Goal: Check status: Check status

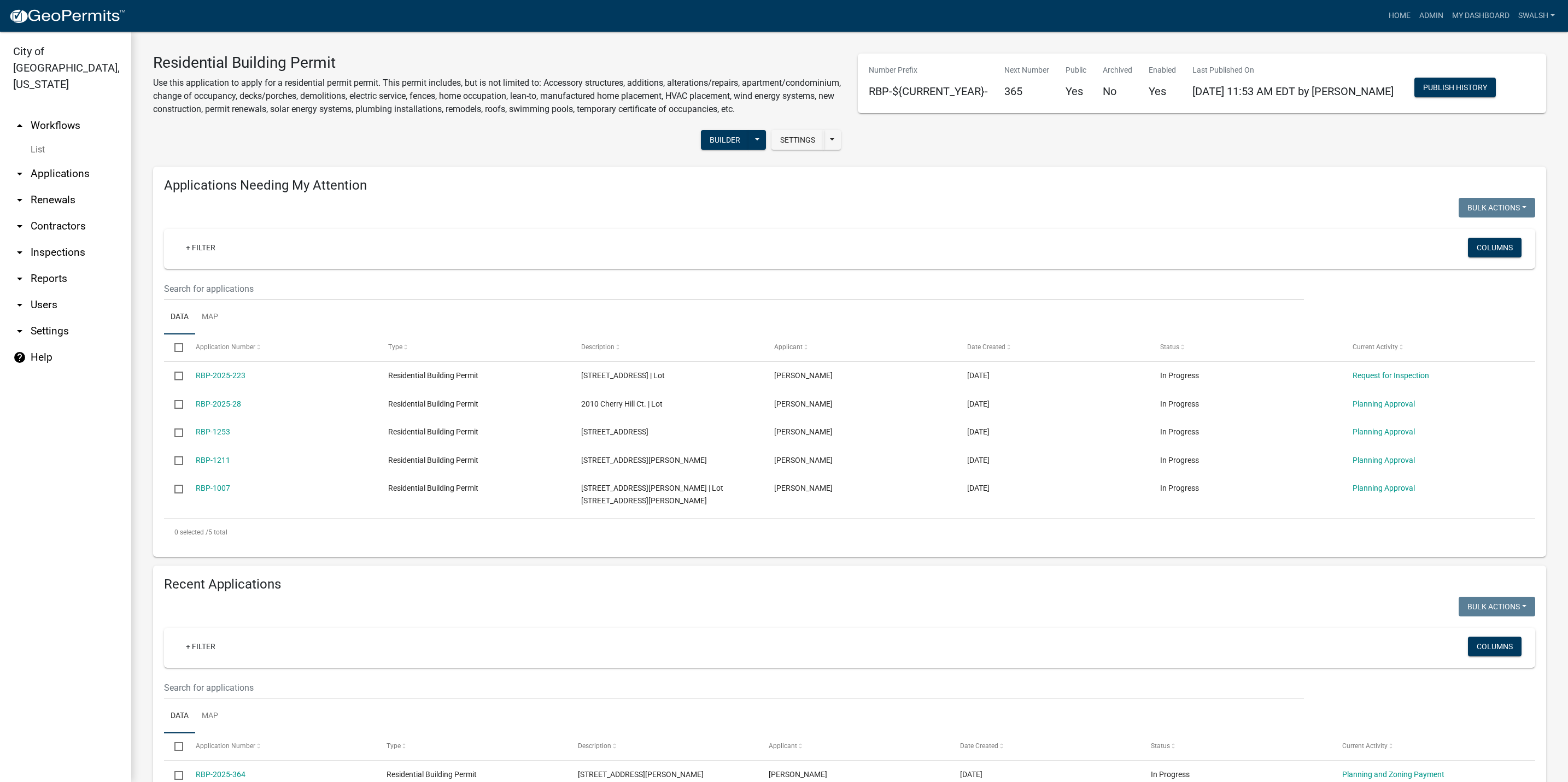
click at [54, 113] on link "arrow_drop_up Workflows" at bounding box center [65, 125] width 131 height 26
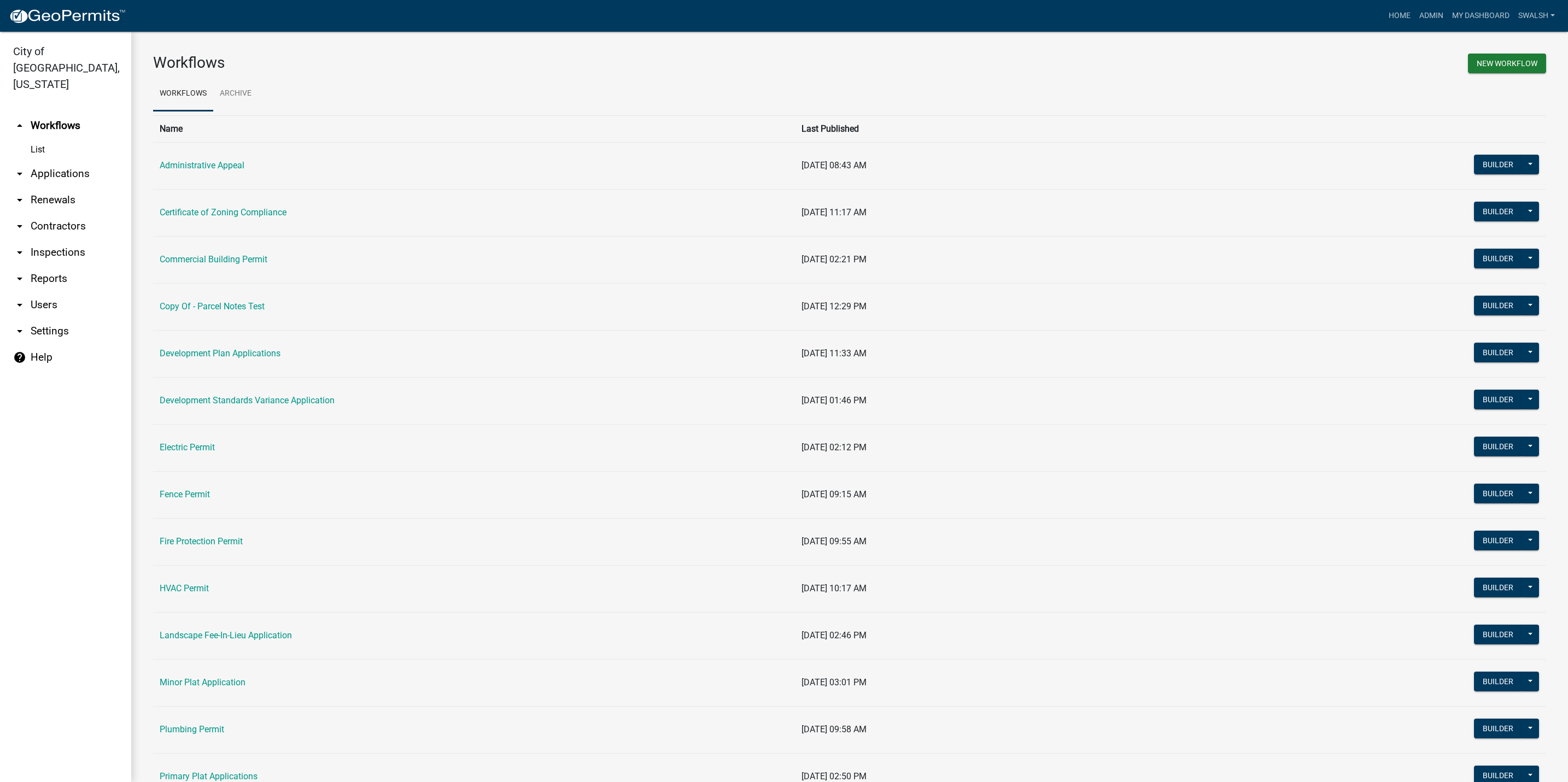
click at [220, 402] on link "Development Standards Variance Application" at bounding box center [247, 400] width 175 height 11
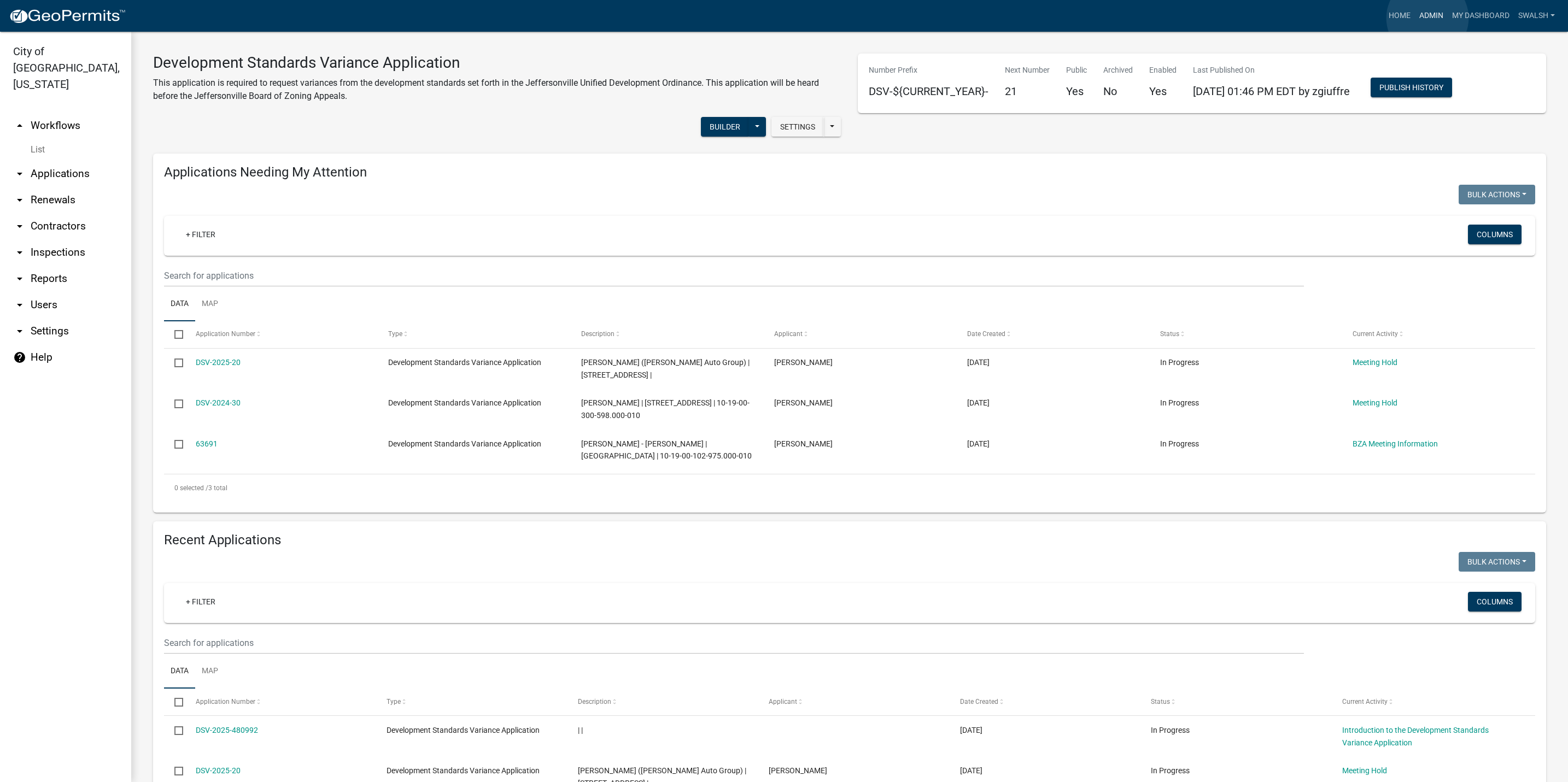
click at [1428, 18] on link "Admin" at bounding box center [1431, 16] width 33 height 21
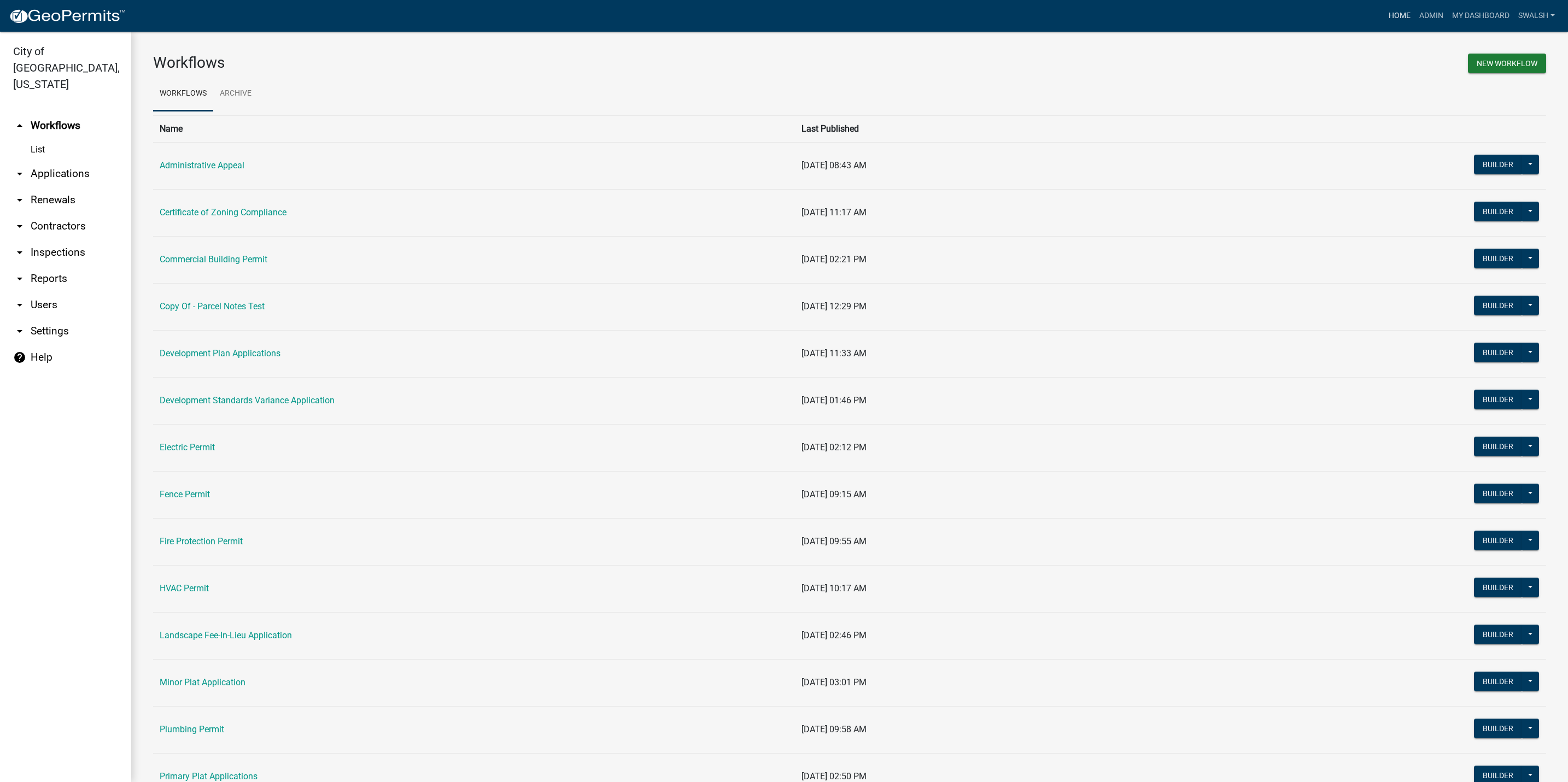
click at [1395, 10] on link "Home" at bounding box center [1399, 16] width 30 height 21
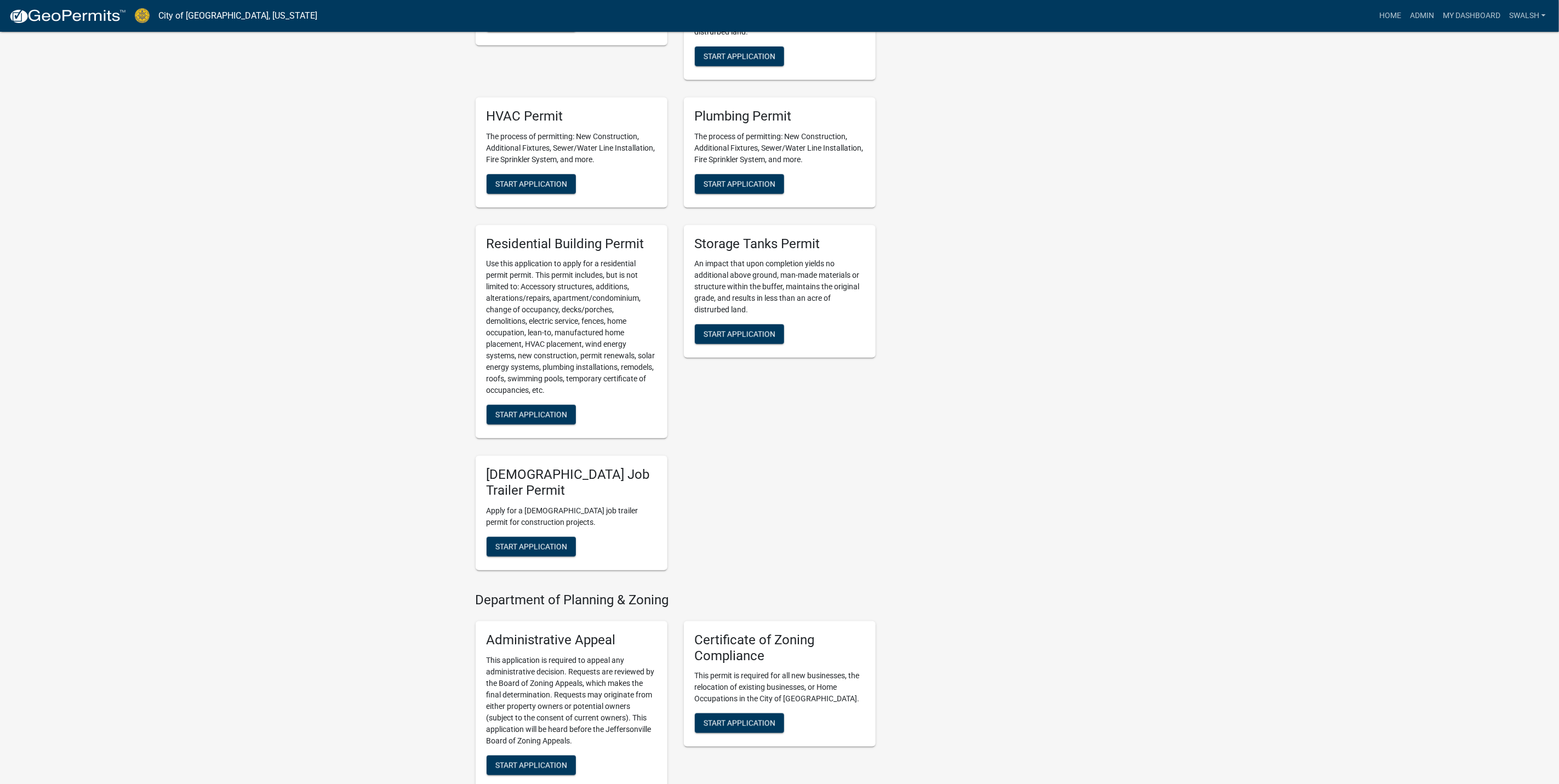
scroll to position [904, 0]
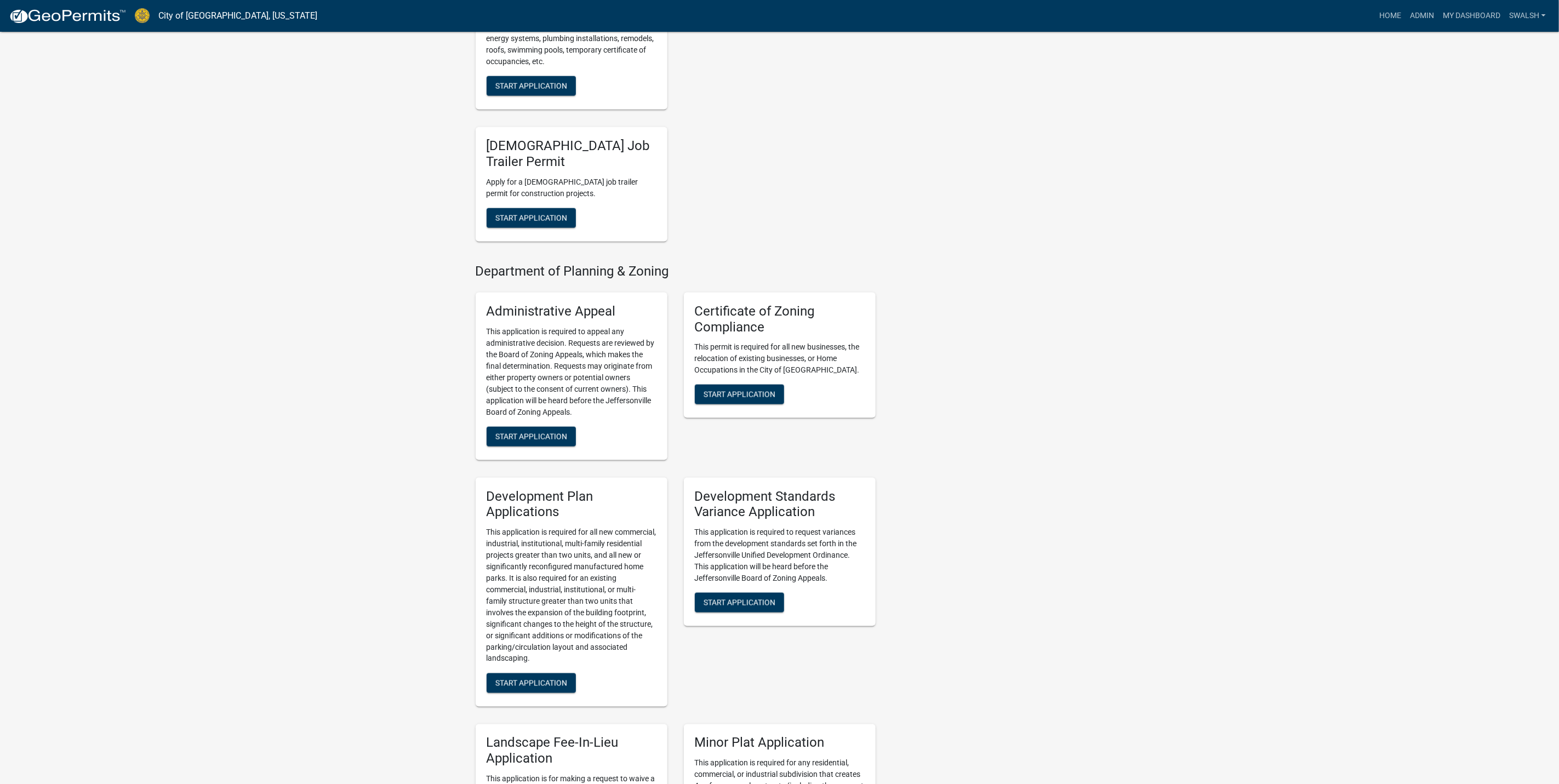
click at [793, 478] on div "Development Standards Variance Application This application is required to requ…" at bounding box center [780, 552] width 192 height 149
click at [805, 490] on h5 "Development Standards Variance Application" at bounding box center [780, 505] width 170 height 32
drag, startPoint x: 805, startPoint y: 490, endPoint x: 799, endPoint y: 483, distance: 9.2
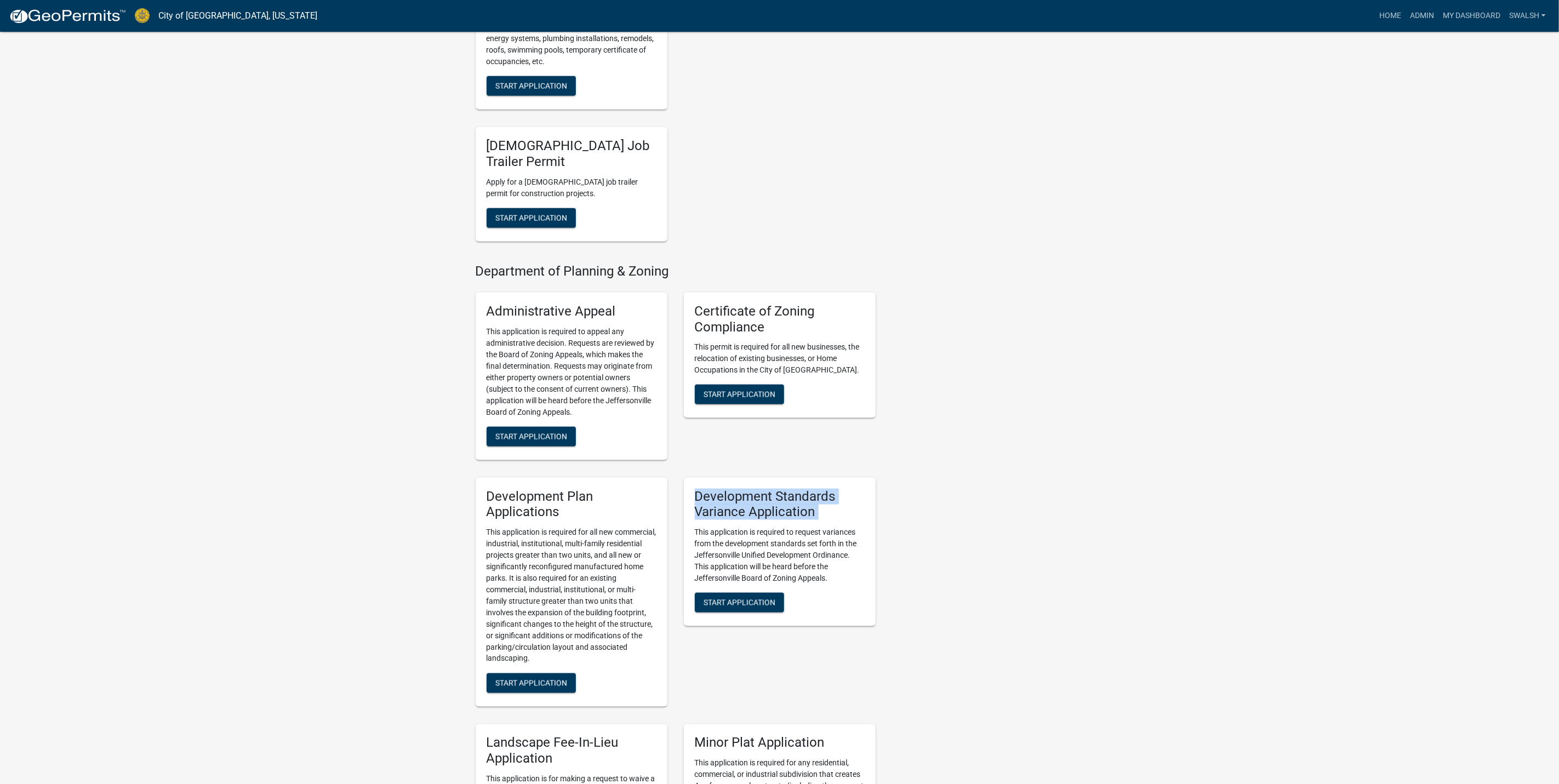
click at [799, 489] on h5 "Development Standards Variance Application" at bounding box center [780, 505] width 170 height 32
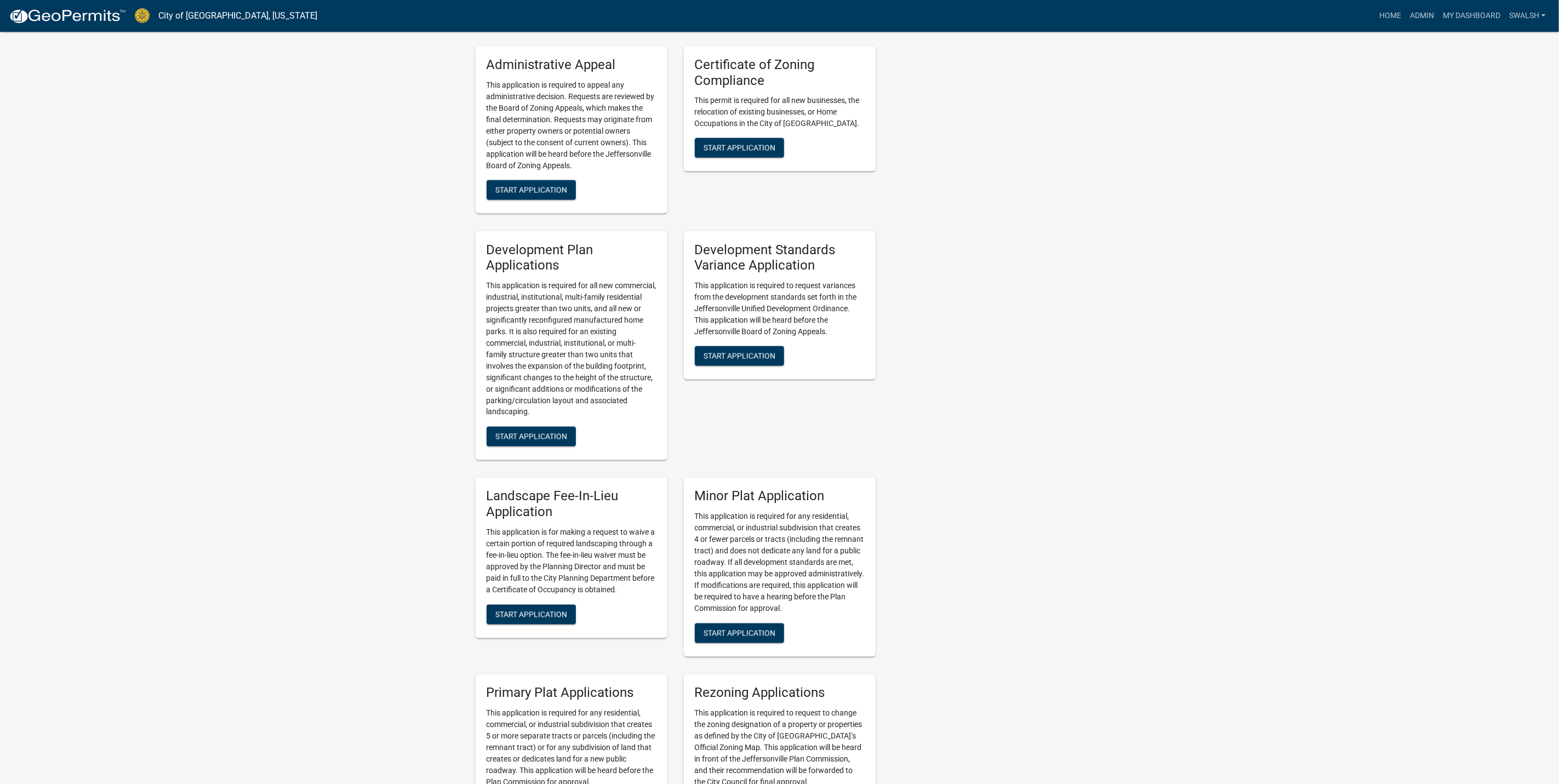
click at [778, 249] on h5 "Development Standards Variance Application" at bounding box center [780, 258] width 170 height 32
drag, startPoint x: 778, startPoint y: 249, endPoint x: 768, endPoint y: 232, distance: 19.7
click at [768, 242] on h5 "Development Standards Variance Application" at bounding box center [780, 258] width 170 height 32
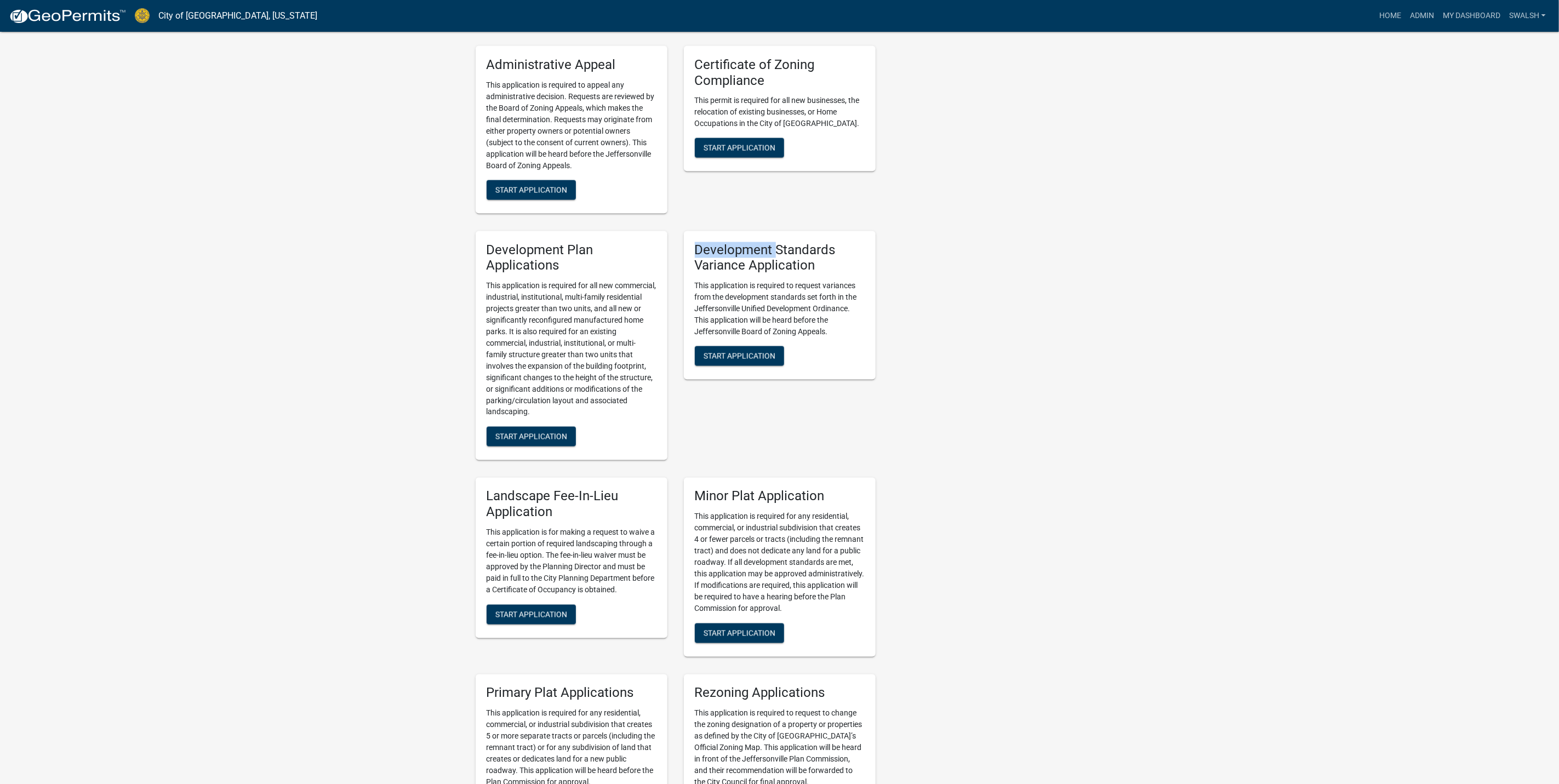
click at [768, 242] on h5 "Development Standards Variance Application" at bounding box center [780, 258] width 170 height 32
drag, startPoint x: 768, startPoint y: 232, endPoint x: 770, endPoint y: 247, distance: 15.1
click at [770, 247] on h5 "Development Standards Variance Application" at bounding box center [780, 258] width 170 height 32
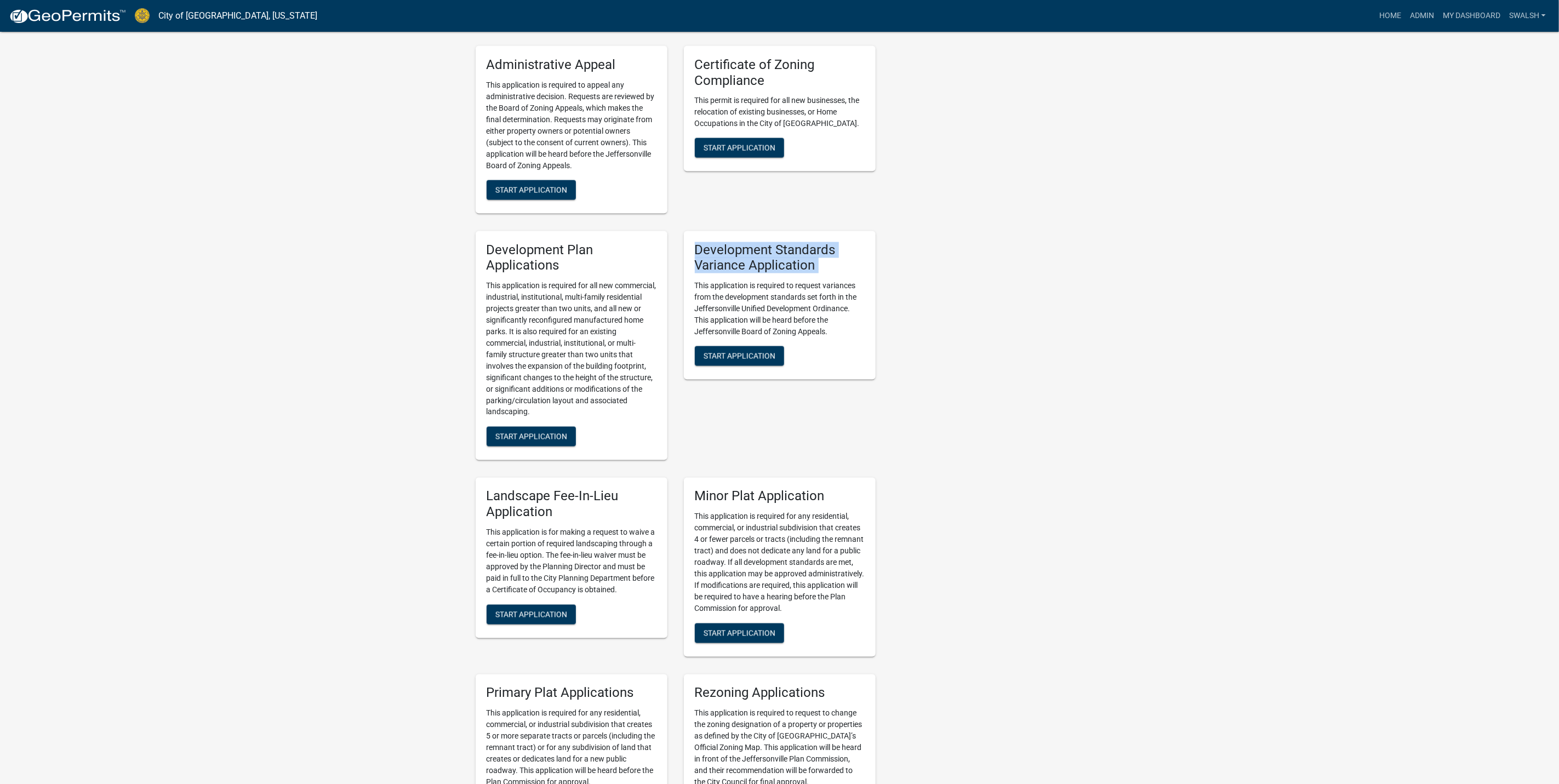
click at [770, 247] on h5 "Development Standards Variance Application" at bounding box center [780, 258] width 170 height 32
click at [768, 242] on h5 "Development Standards Variance Application" at bounding box center [780, 258] width 170 height 32
click at [793, 306] on p "This application is required to request variances from the development standard…" at bounding box center [780, 308] width 170 height 58
click at [793, 306] on p "This application is required to request variances from the development standard…" at bounding box center [780, 308] width 170 height 58
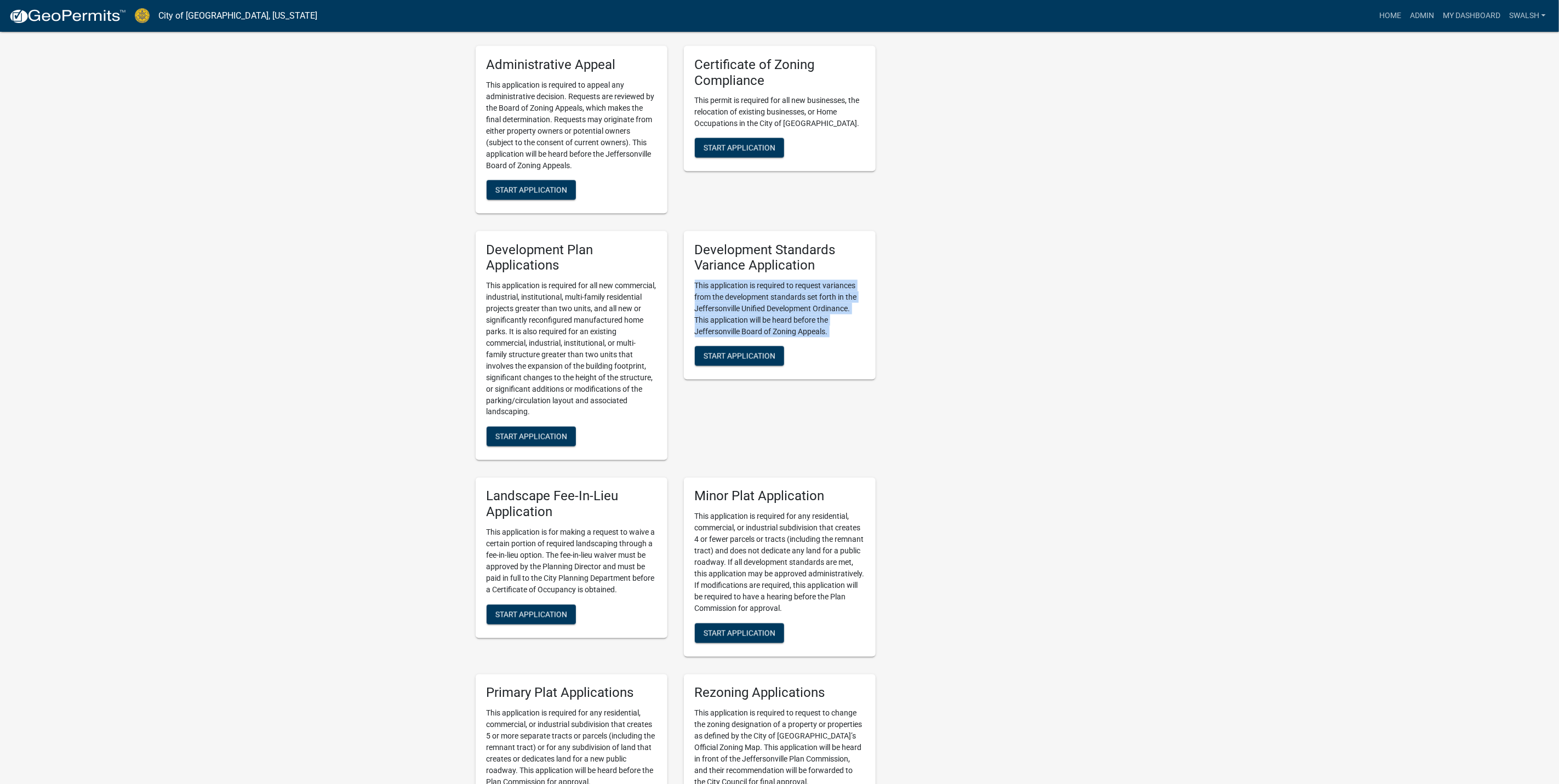
click at [824, 259] on div "Development Standards Variance Application This application is required to requ…" at bounding box center [780, 306] width 192 height 149
click at [823, 257] on div "Development Standards Variance Application This application is required to requ…" at bounding box center [780, 306] width 192 height 149
click at [822, 257] on h5 "Development Standards Variance Application" at bounding box center [780, 258] width 170 height 32
click at [774, 242] on h5 "Development Standards Variance Application" at bounding box center [780, 258] width 170 height 32
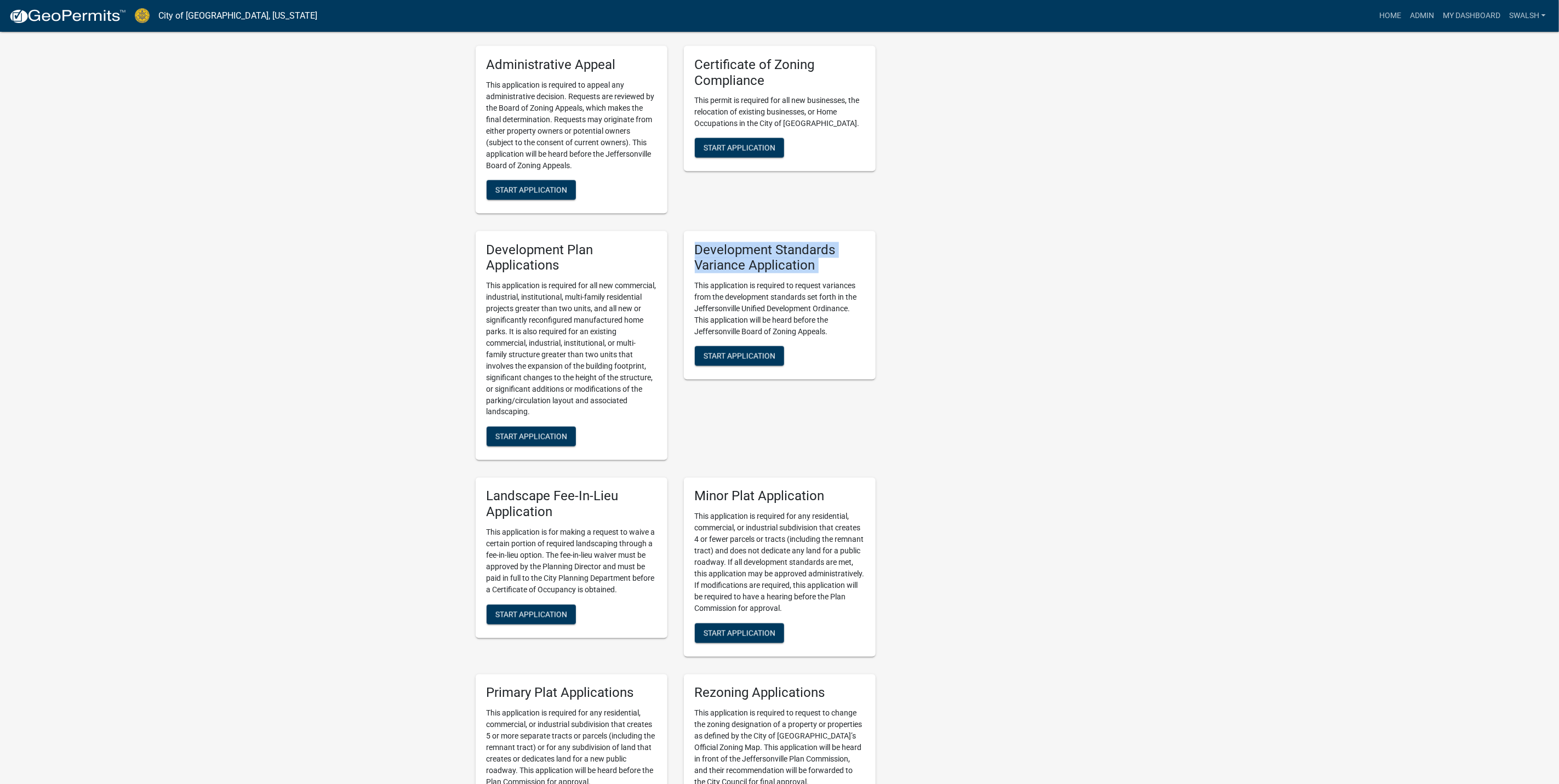
click at [774, 242] on h5 "Development Standards Variance Application" at bounding box center [780, 258] width 170 height 32
drag, startPoint x: 774, startPoint y: 232, endPoint x: 775, endPoint y: 250, distance: 18.0
click at [776, 245] on h5 "Development Standards Variance Application" at bounding box center [780, 258] width 170 height 32
click at [779, 281] on p "This application is required to request variances from the development standard…" at bounding box center [780, 308] width 170 height 58
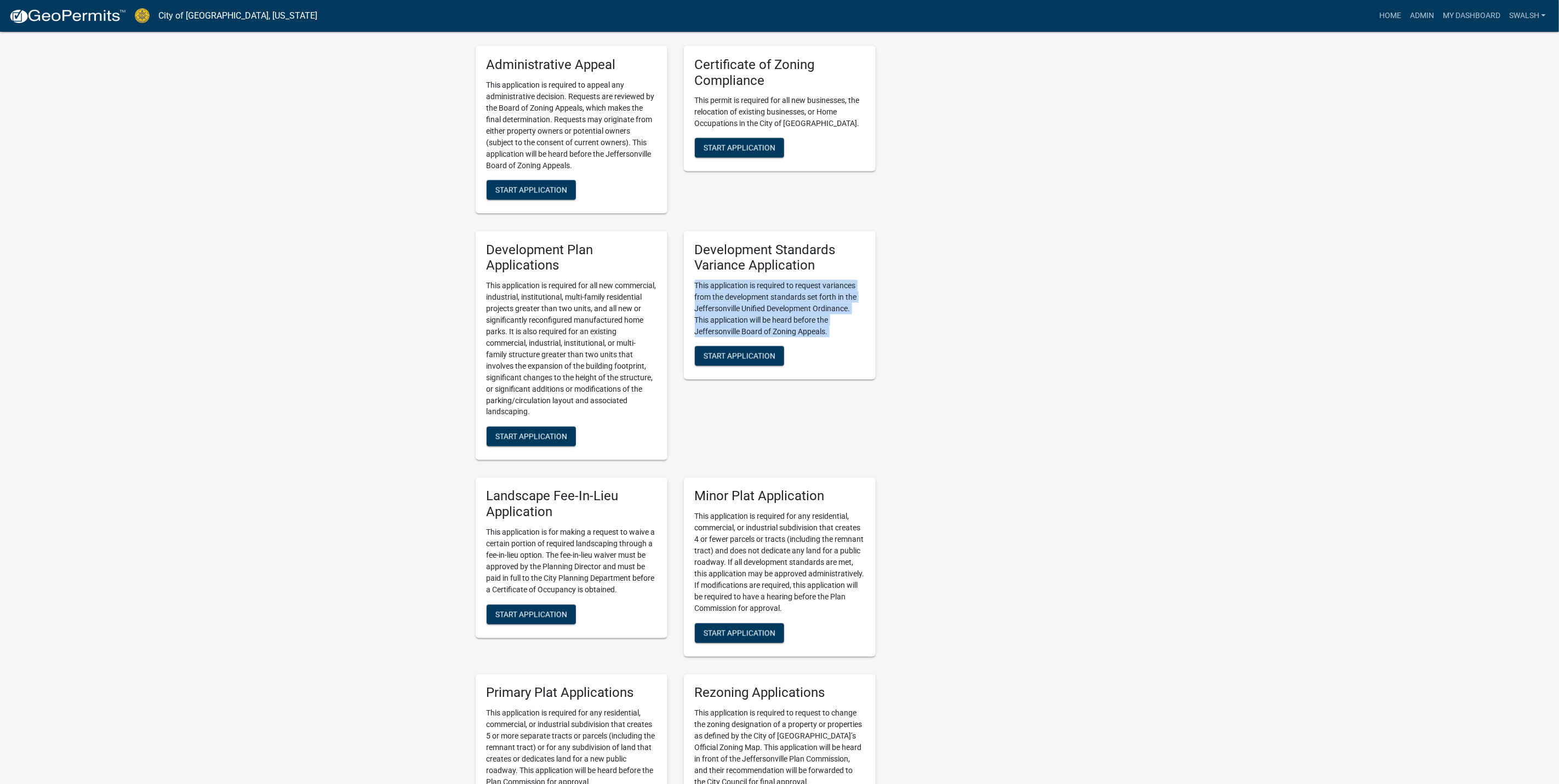
click at [779, 281] on p "This application is required to request variances from the development standard…" at bounding box center [780, 308] width 170 height 58
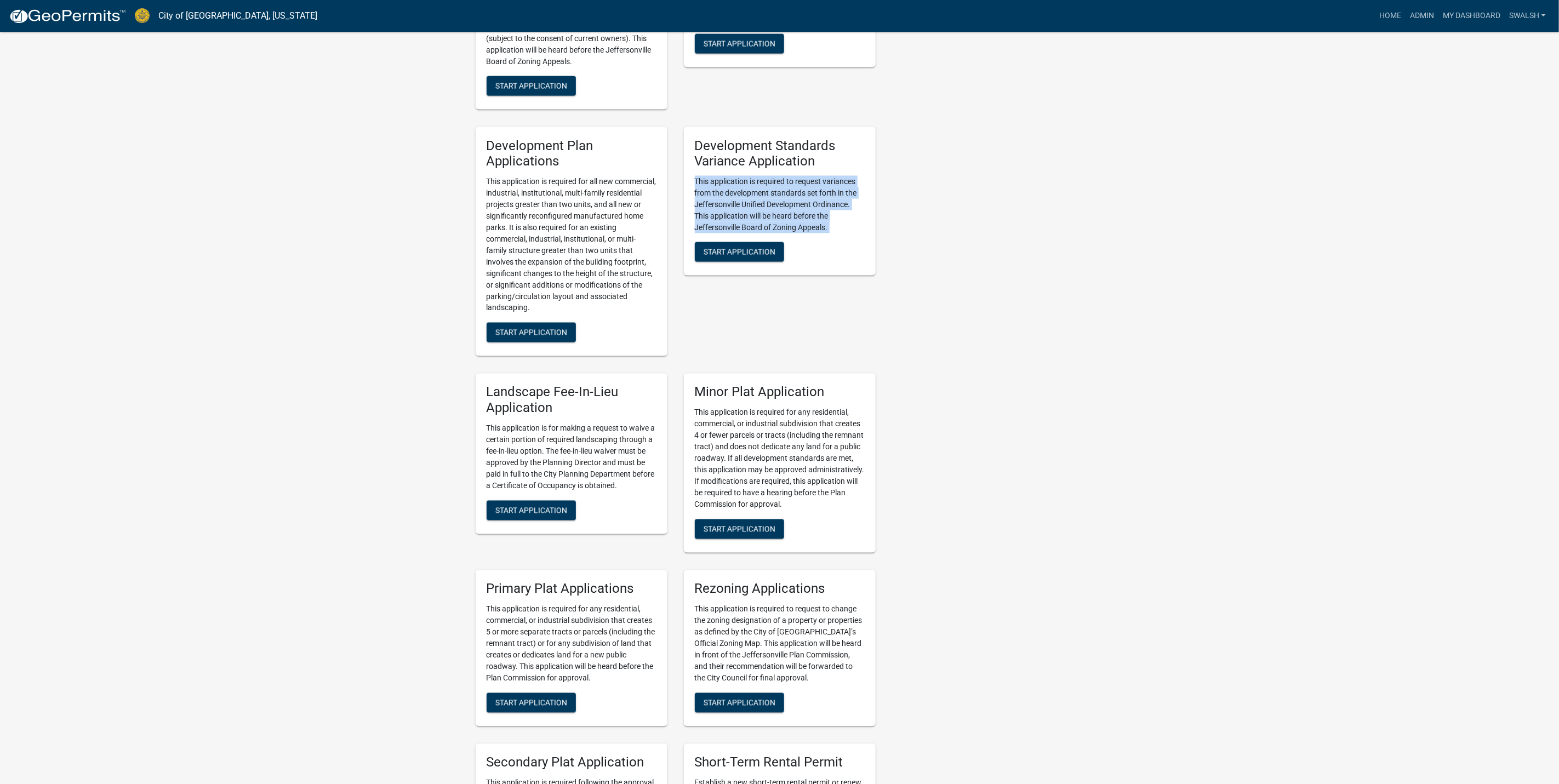
scroll to position [1233, 0]
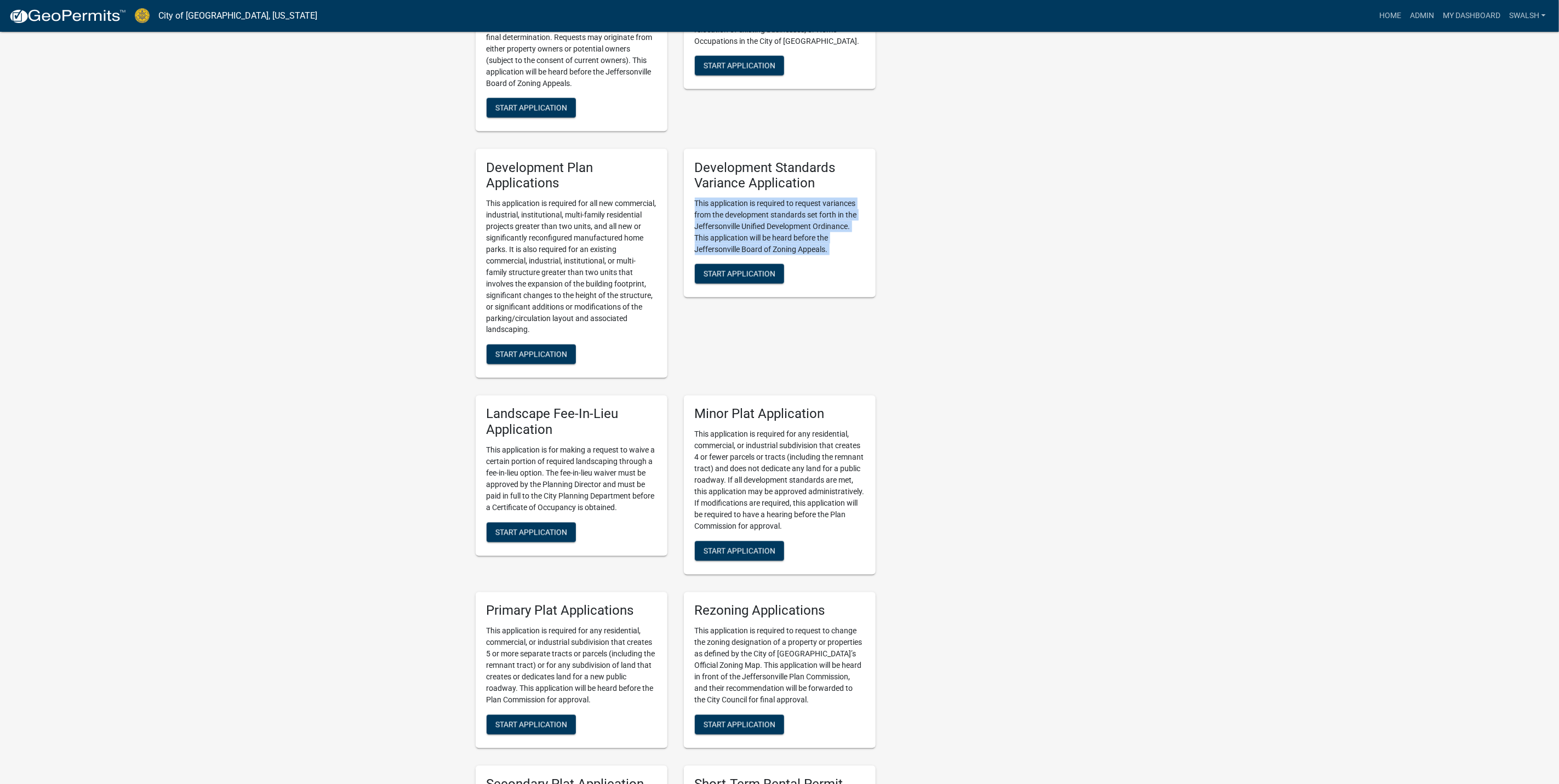
click at [813, 221] on p "This application is required to request variances from the development standard…" at bounding box center [780, 226] width 170 height 58
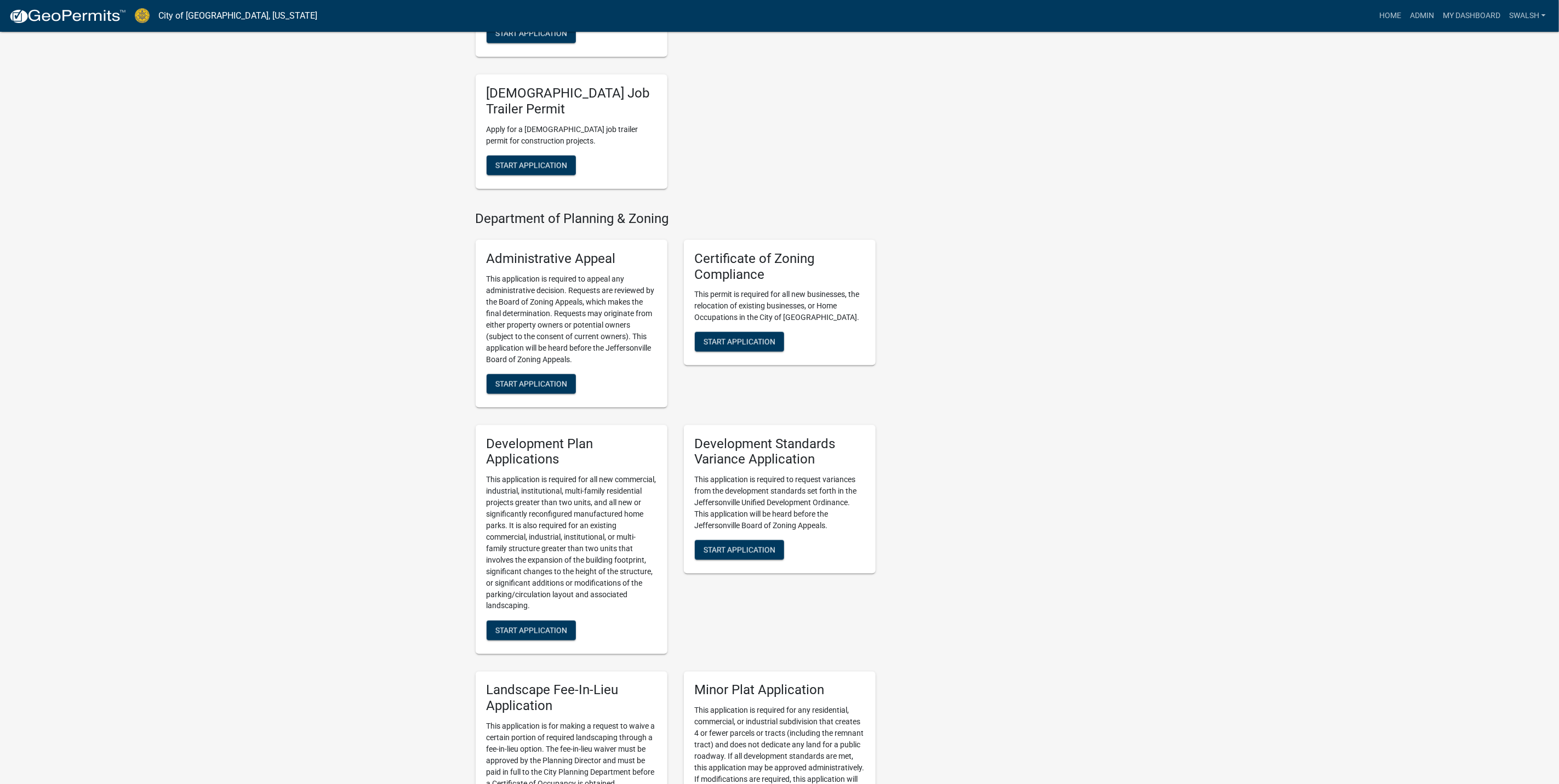
scroll to position [987, 0]
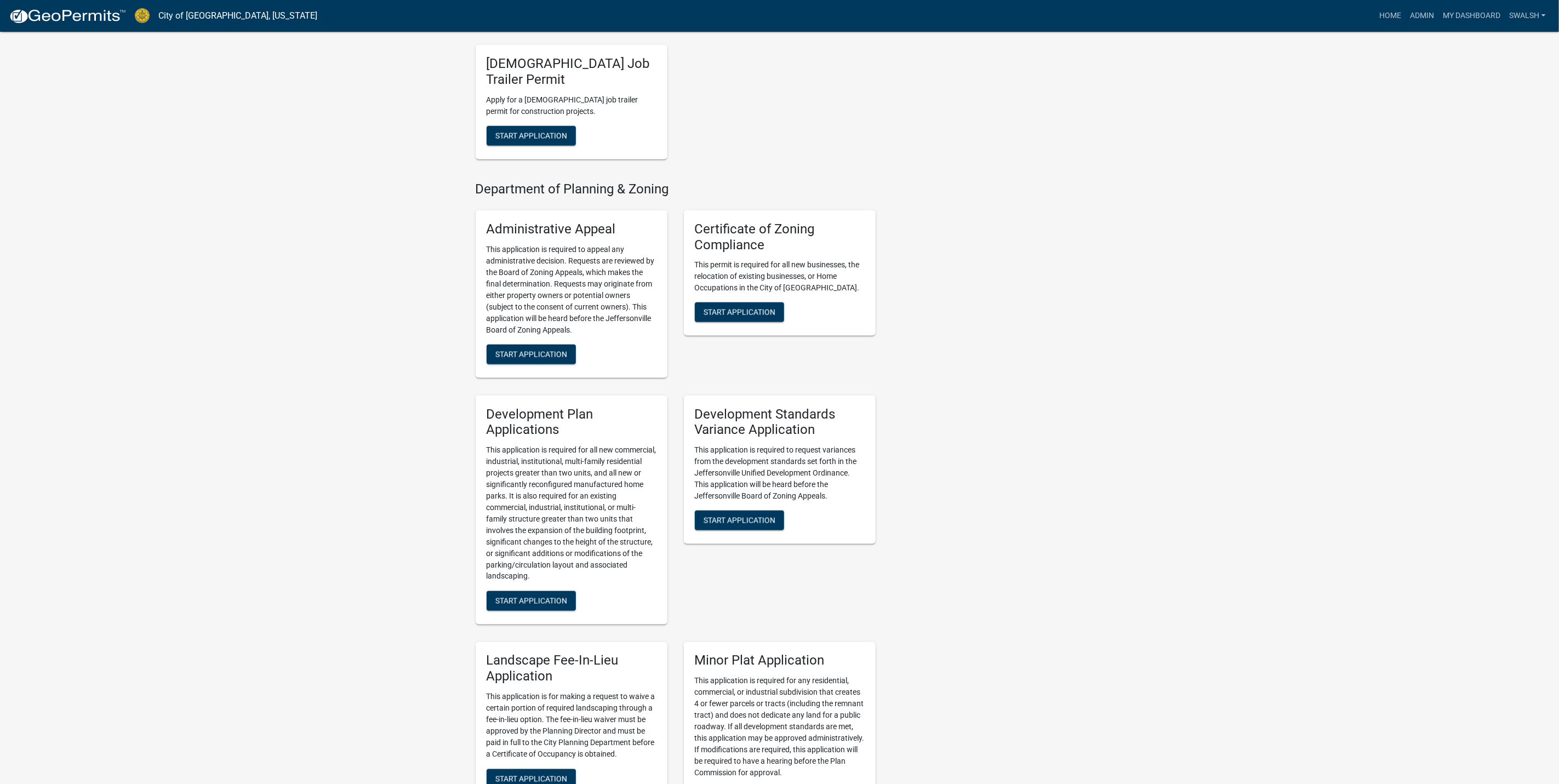
click at [766, 408] on h5 "Development Standards Variance Application" at bounding box center [780, 422] width 170 height 32
drag, startPoint x: 766, startPoint y: 408, endPoint x: 780, endPoint y: 468, distance: 61.6
click at [780, 468] on p "This application is required to request variances from the development standard…" at bounding box center [780, 473] width 170 height 58
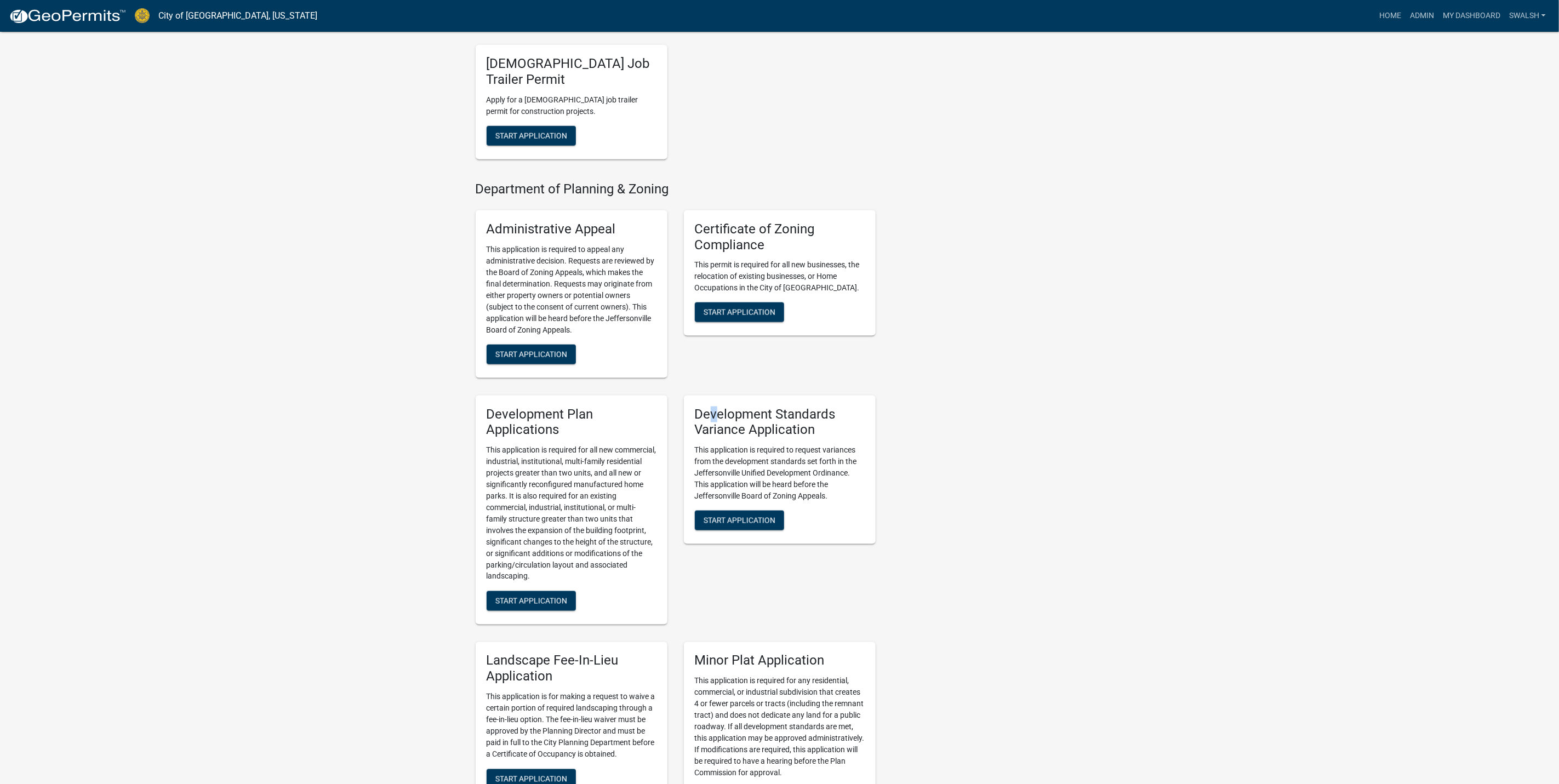
click at [712, 407] on h5 "Development Standards Variance Application" at bounding box center [780, 422] width 170 height 32
click at [712, 407] on h5 "Development Standards Variance Application" at bounding box center [780, 422] width 170 height 32
drag, startPoint x: 712, startPoint y: 391, endPoint x: 749, endPoint y: 399, distance: 37.9
click at [749, 407] on h5 "Development Standards Variance Application" at bounding box center [780, 422] width 170 height 32
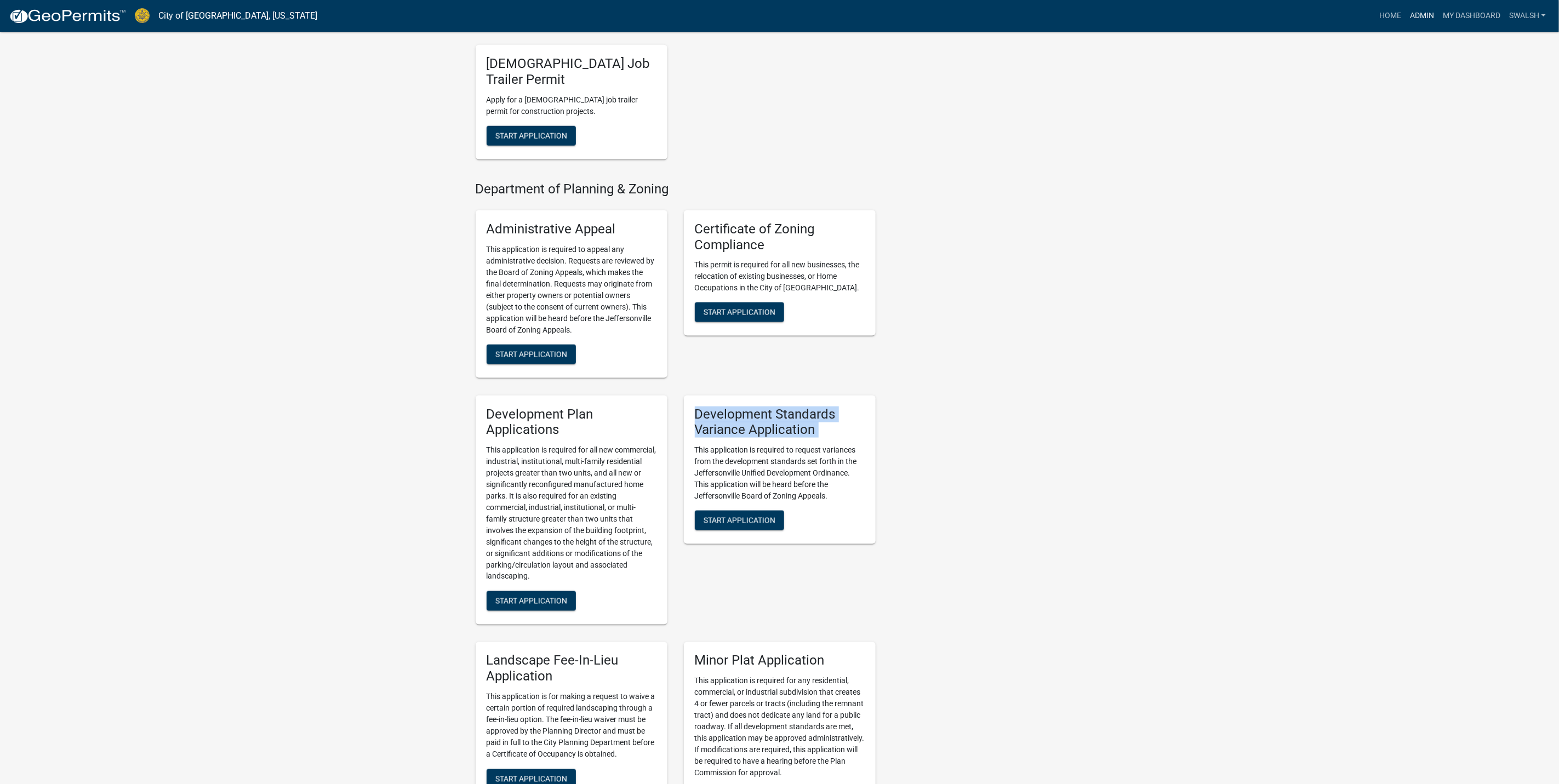
click at [1423, 21] on link "Admin" at bounding box center [1423, 16] width 33 height 21
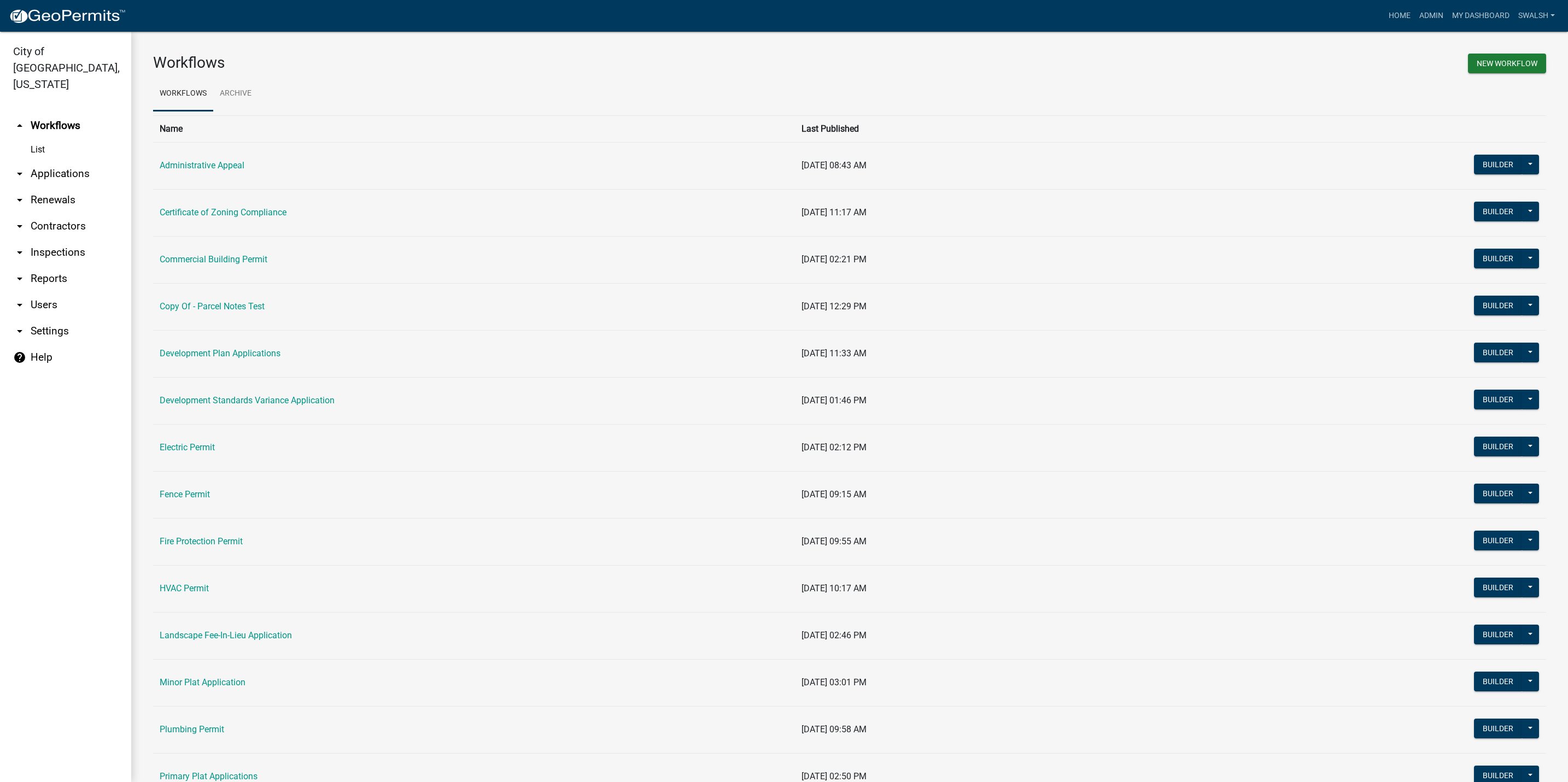
click at [84, 161] on link "arrow_drop_down Applications" at bounding box center [65, 174] width 131 height 26
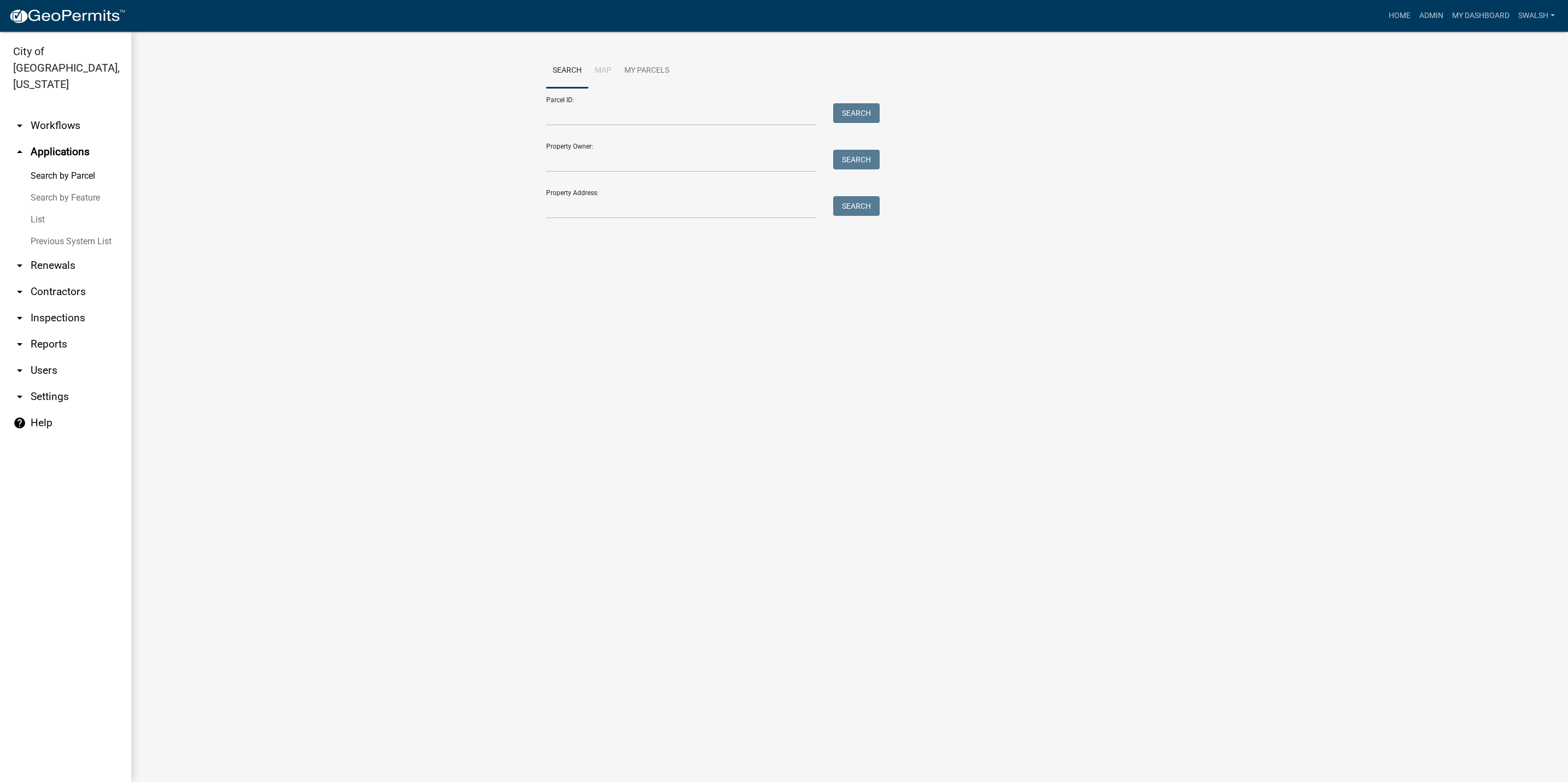
click at [550, 220] on div "Search Map My Parcels Parcel ID: Search Property Owner: Search Property Address…" at bounding box center [850, 141] width 623 height 175
click at [555, 213] on input "Property Address:" at bounding box center [682, 208] width 271 height 23
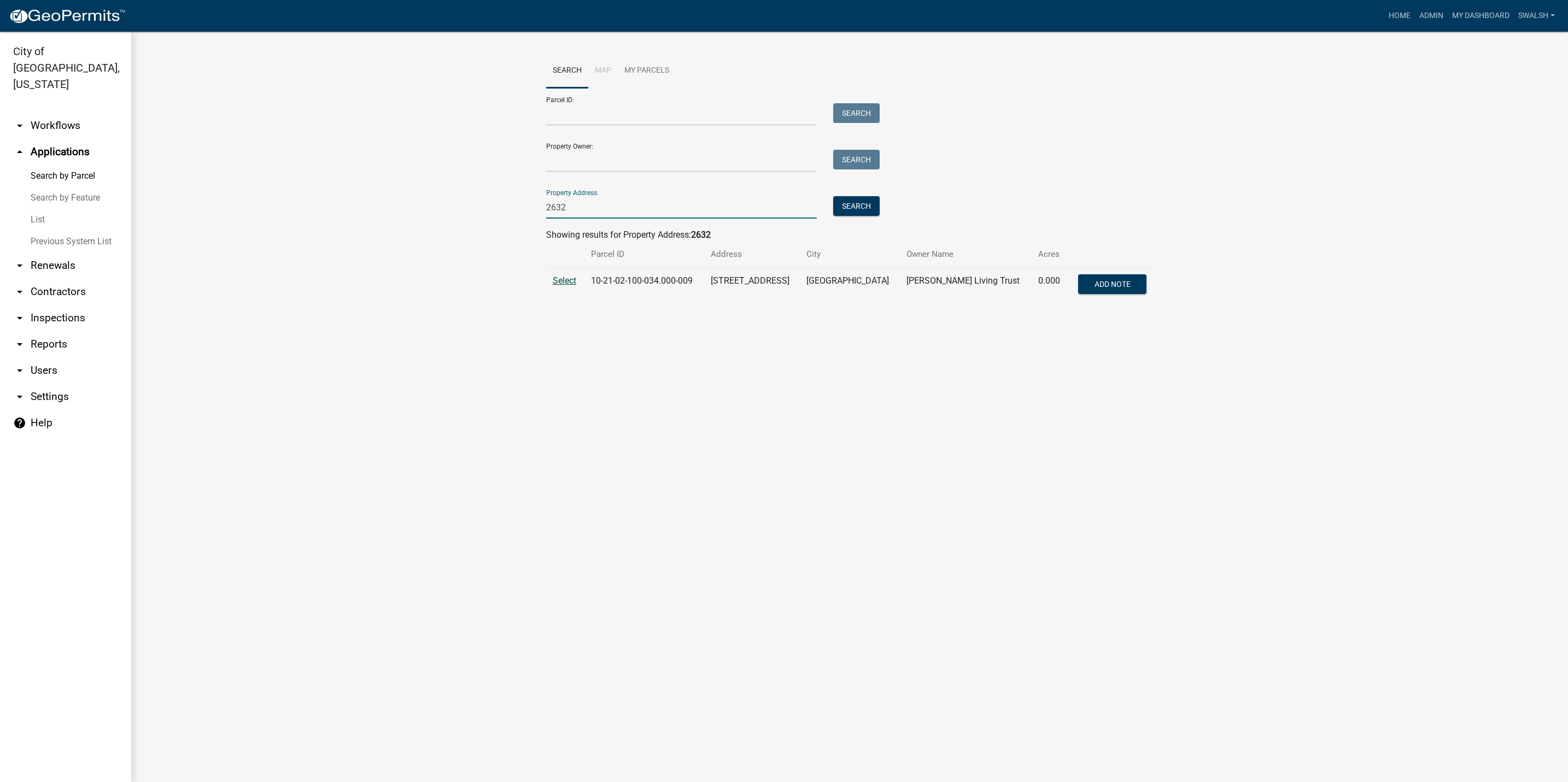
type input "2632"
click at [567, 281] on span "Select" at bounding box center [564, 281] width 23 height 11
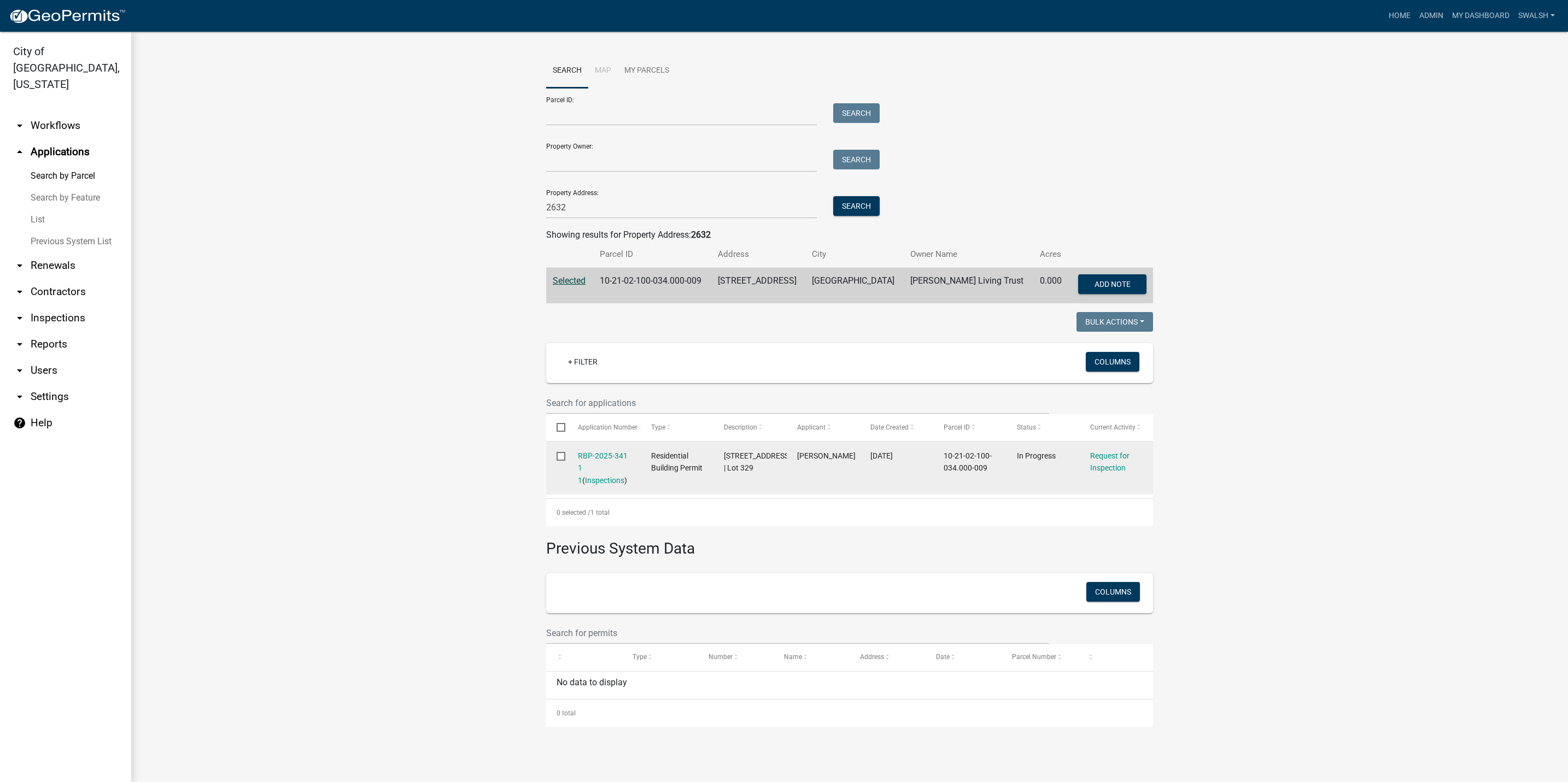
click at [611, 449] on div "RBP-2025-341 1 1 ( Inspections )" at bounding box center [604, 468] width 52 height 37
click at [605, 452] on link "RBP-2025-341 1 1" at bounding box center [603, 469] width 50 height 34
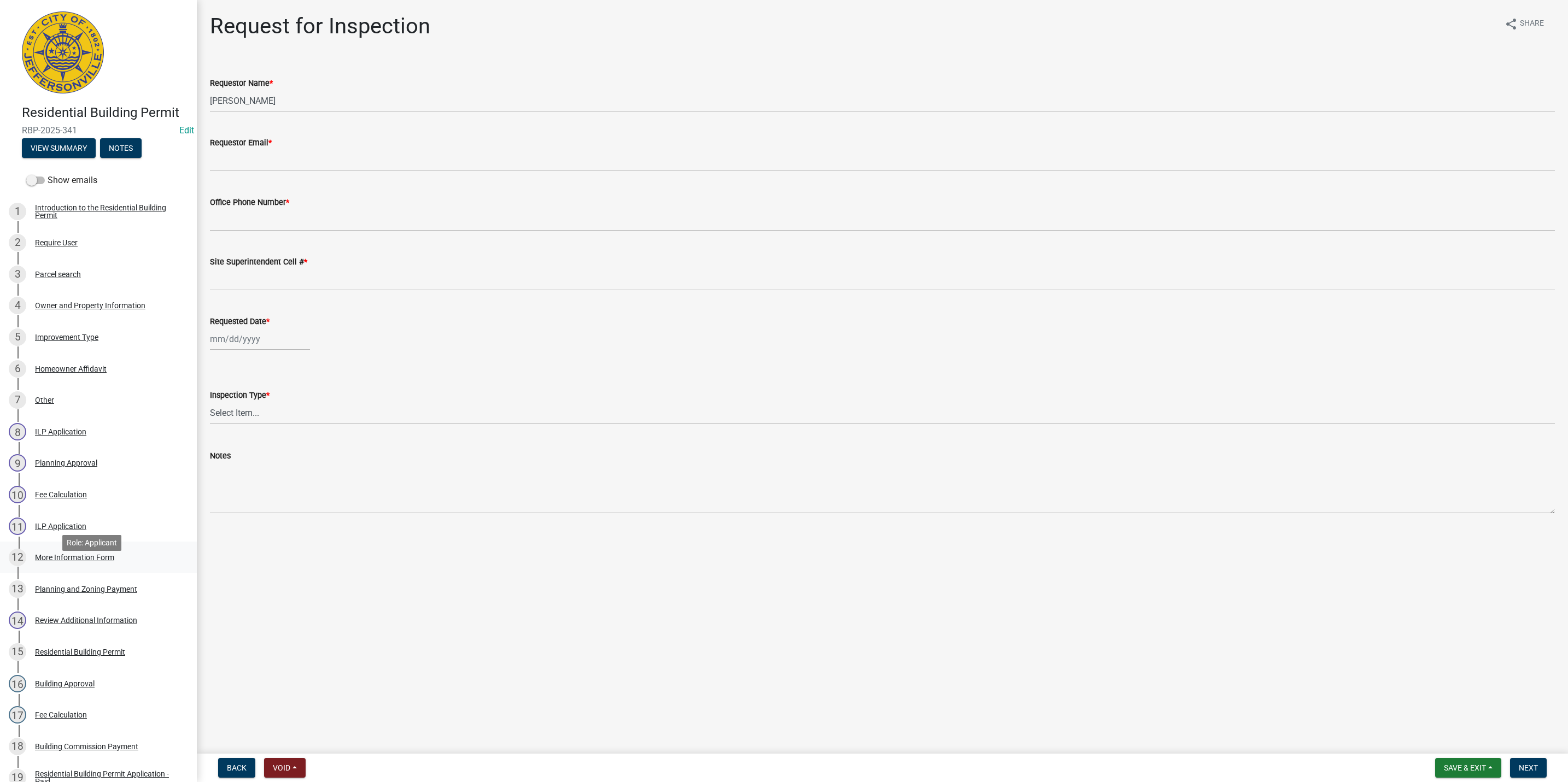
click at [85, 562] on div "More Information Form" at bounding box center [74, 557] width 79 height 8
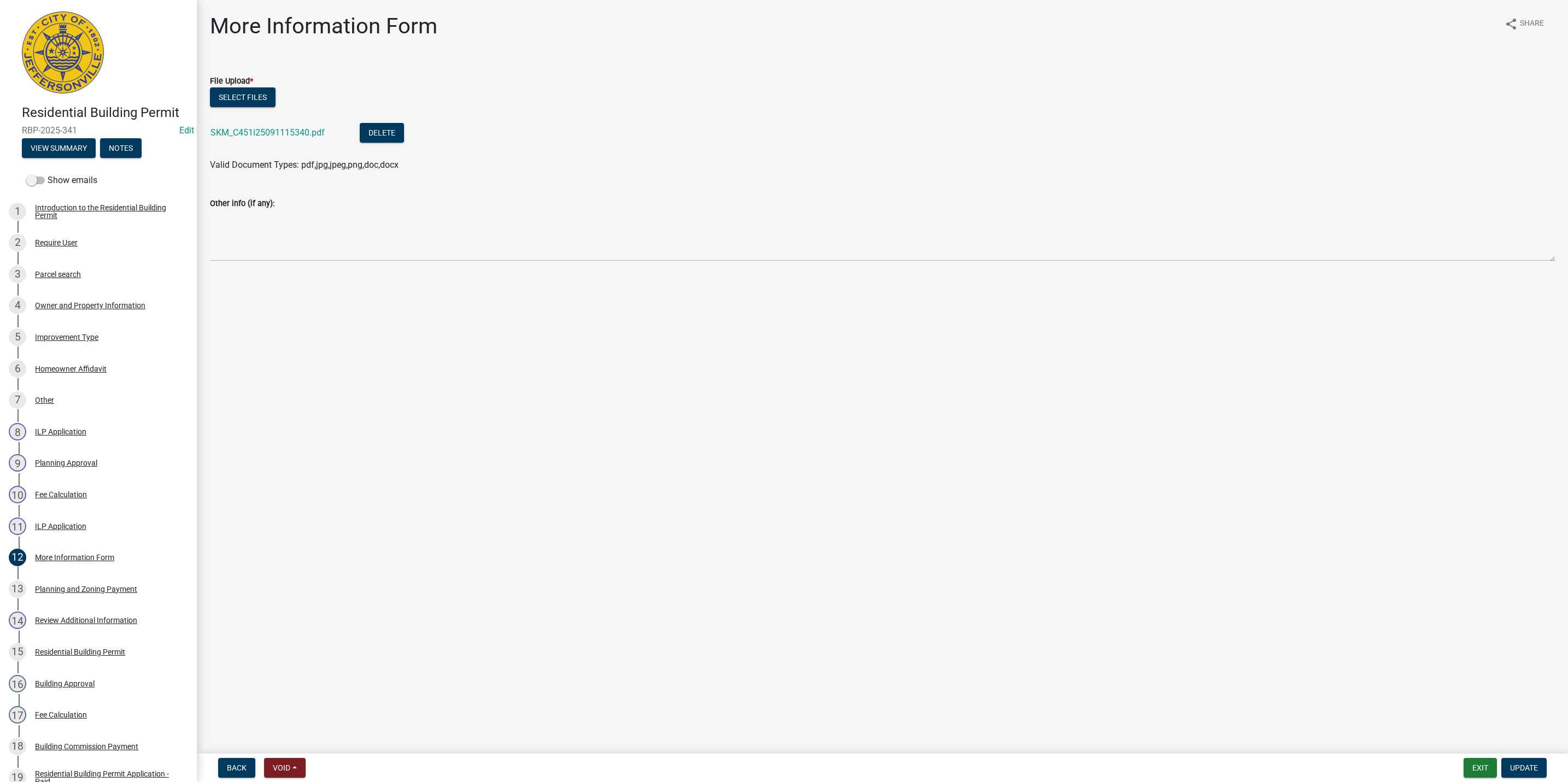
click at [273, 138] on div "SKM_C451i25091115340.pdf" at bounding box center [277, 134] width 132 height 23
drag, startPoint x: 273, startPoint y: 138, endPoint x: 271, endPoint y: 128, distance: 10.2
click at [271, 128] on link "SKM_C451i25091115340.pdf" at bounding box center [267, 133] width 114 height 11
click at [1469, 771] on button "Exit" at bounding box center [1480, 768] width 33 height 20
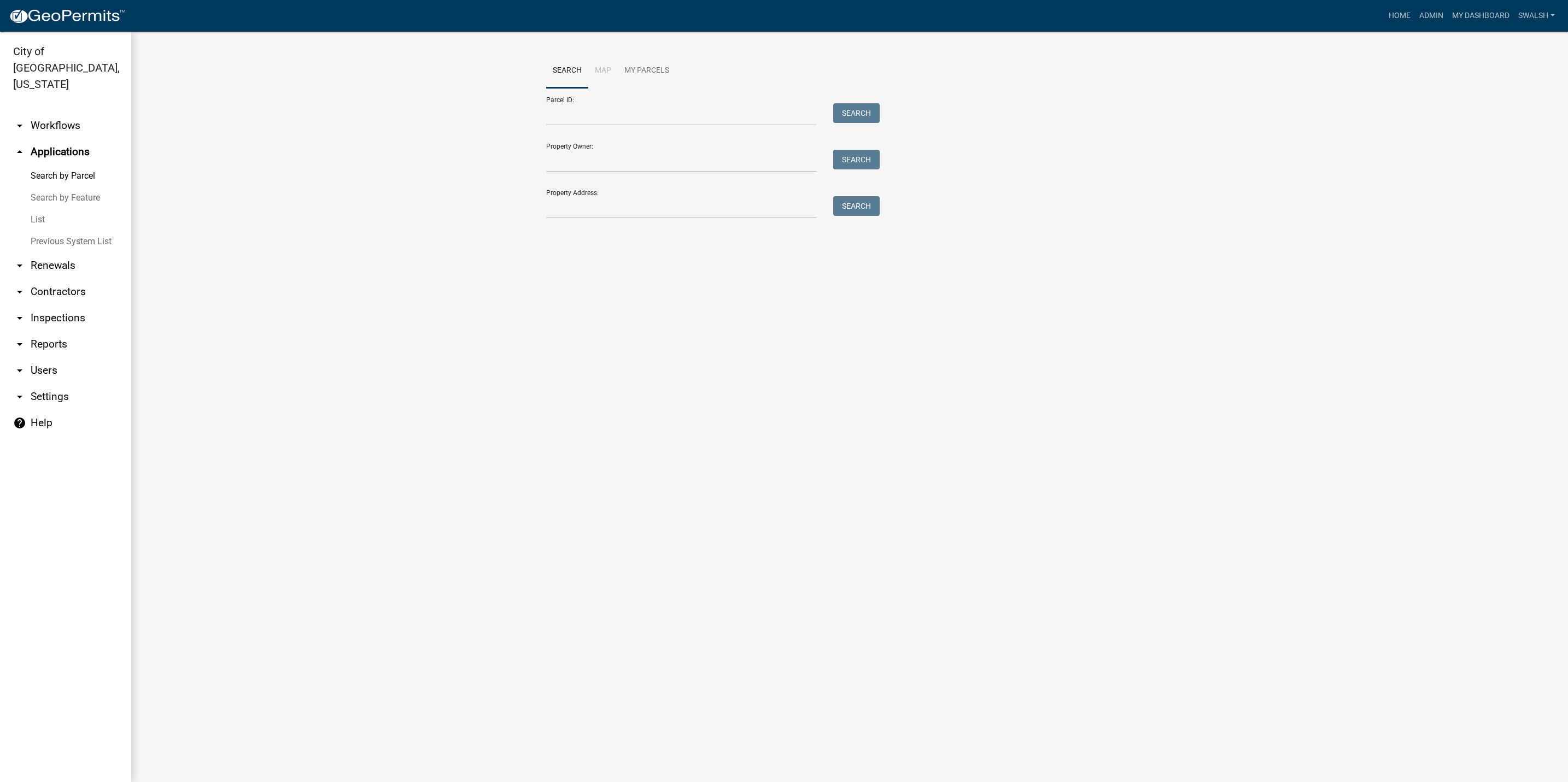
click at [722, 226] on div "Search Map My Parcels Parcel ID: Search Property Owner: Search Property Address…" at bounding box center [850, 141] width 623 height 175
click at [712, 220] on div "Search Map My Parcels Parcel ID: Search Property Owner: Search Property Address…" at bounding box center [850, 141] width 623 height 175
click at [708, 218] on input "Property Address:" at bounding box center [682, 208] width 271 height 23
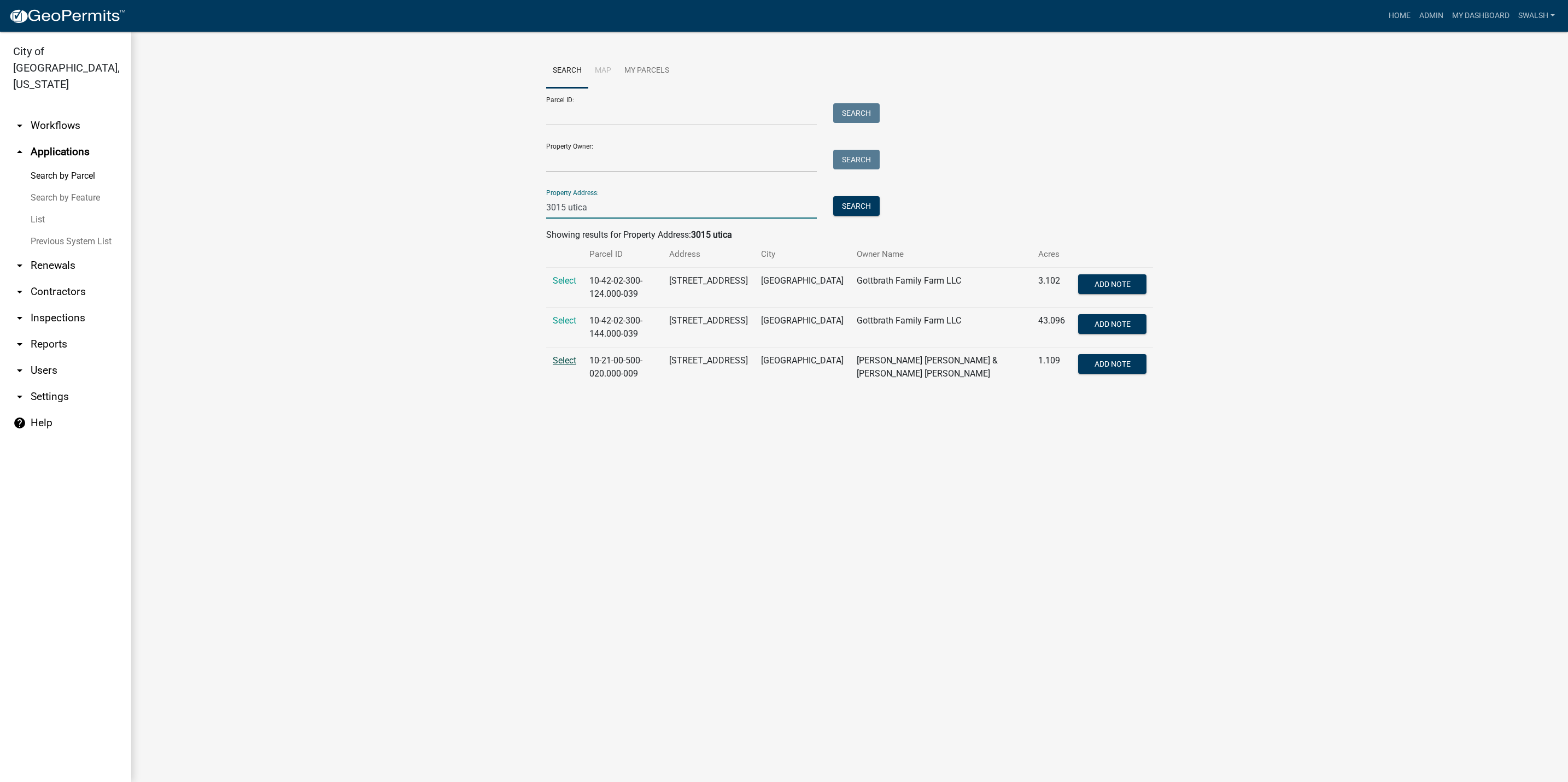
type input "3015 utica"
click at [574, 362] on span "Select" at bounding box center [564, 360] width 23 height 11
